Goal: Find specific page/section: Find specific page/section

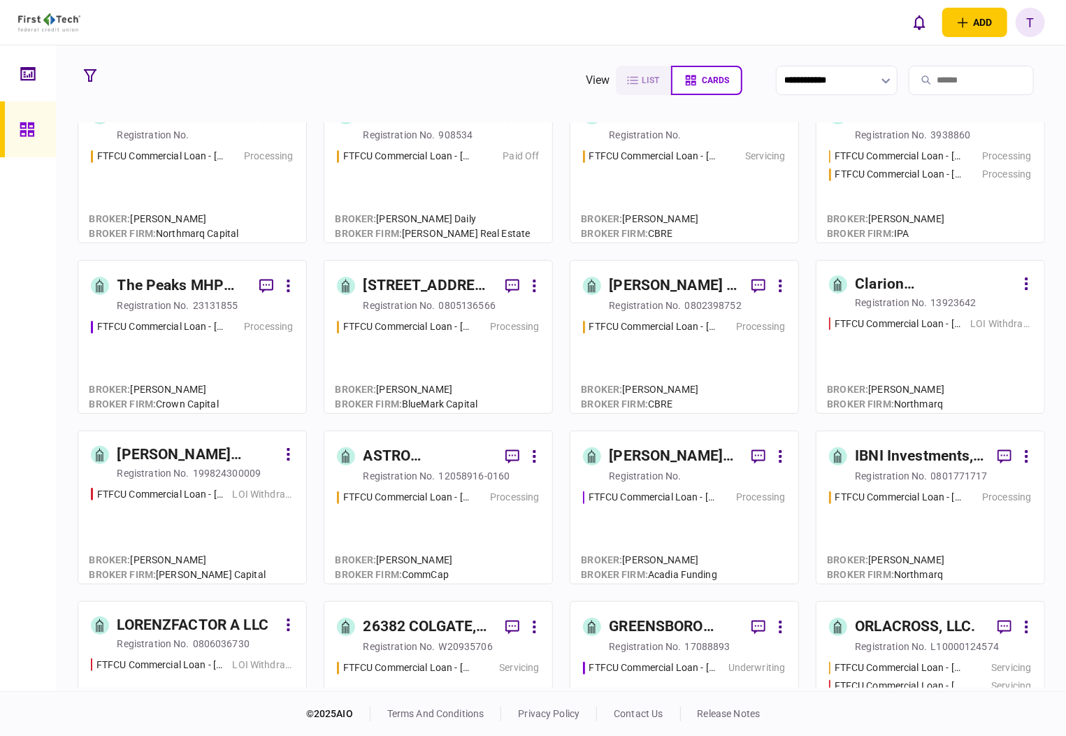
scroll to position [465, 0]
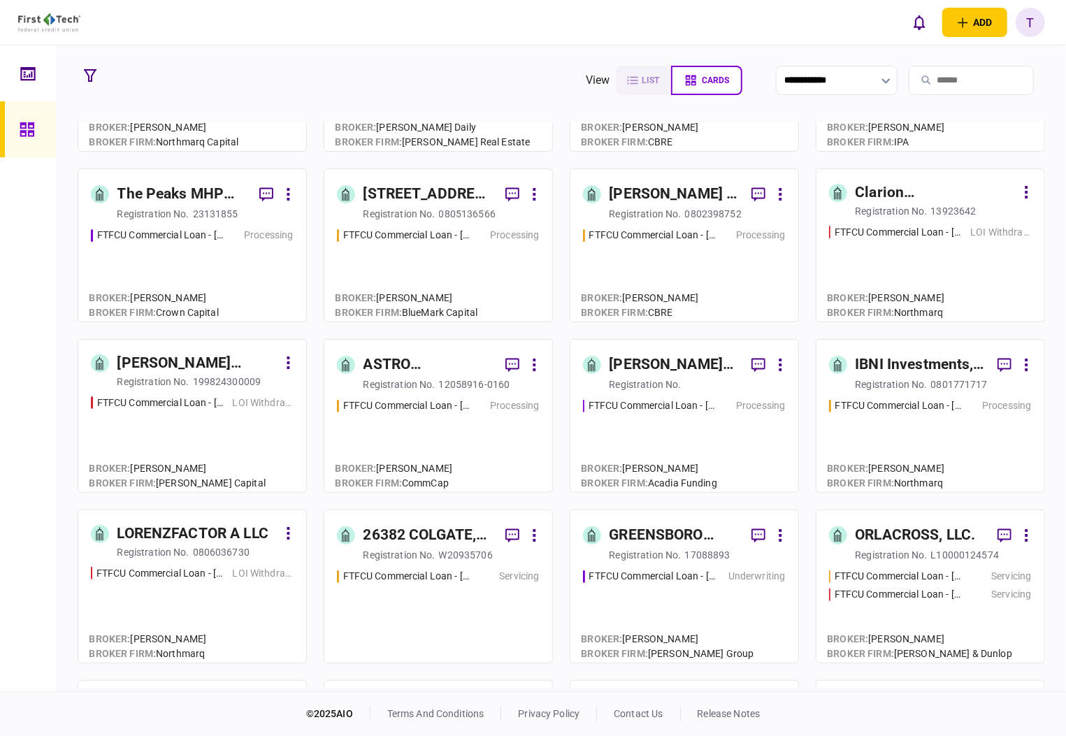
click at [873, 370] on div "IBNI Investments, LLC" at bounding box center [920, 365] width 131 height 22
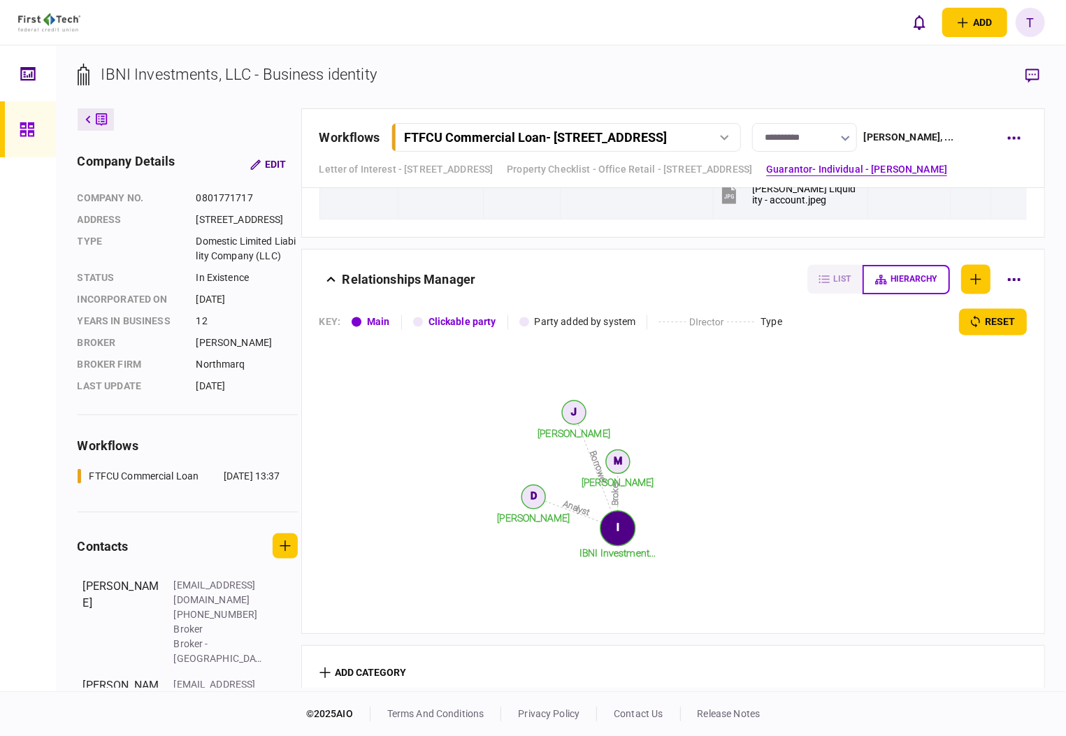
scroll to position [4971, 0]
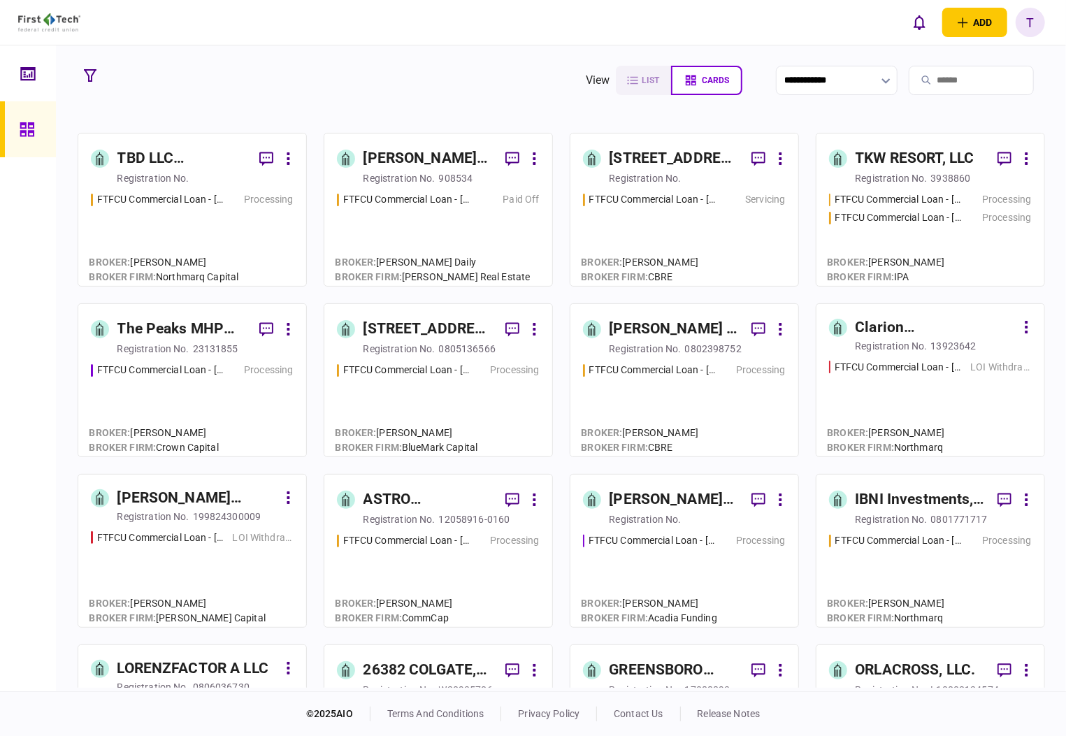
scroll to position [372, 0]
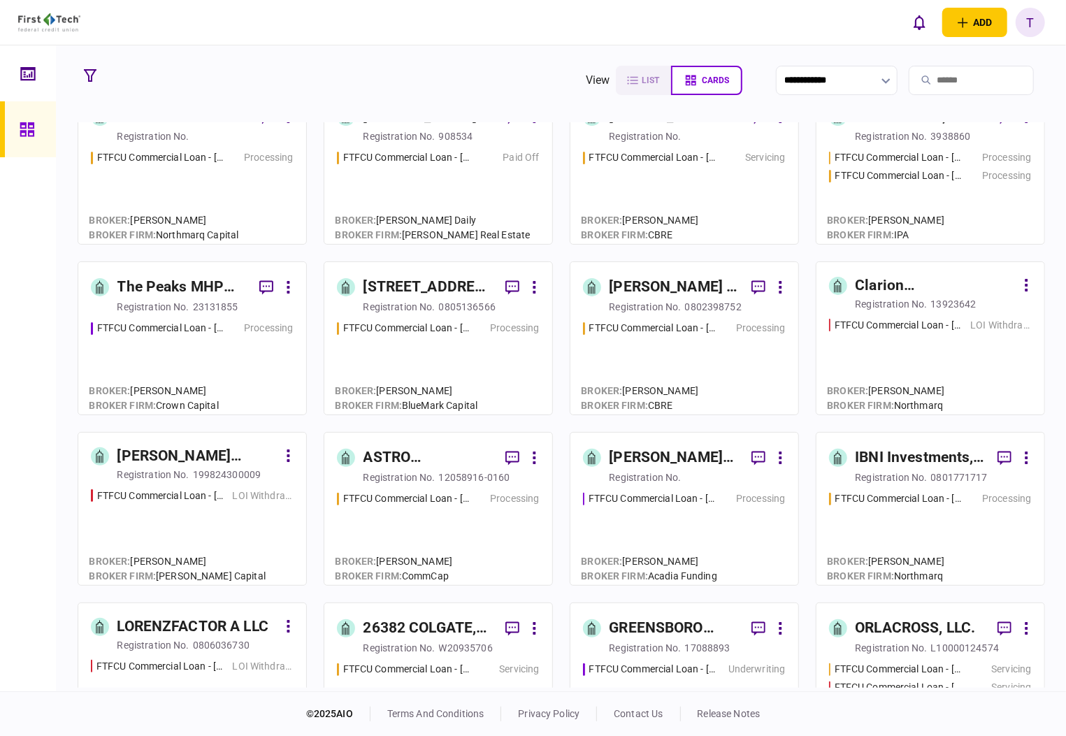
click at [616, 458] on div "[PERSON_NAME] Regency Partners LLC" at bounding box center [674, 457] width 131 height 22
